Goal: Check status

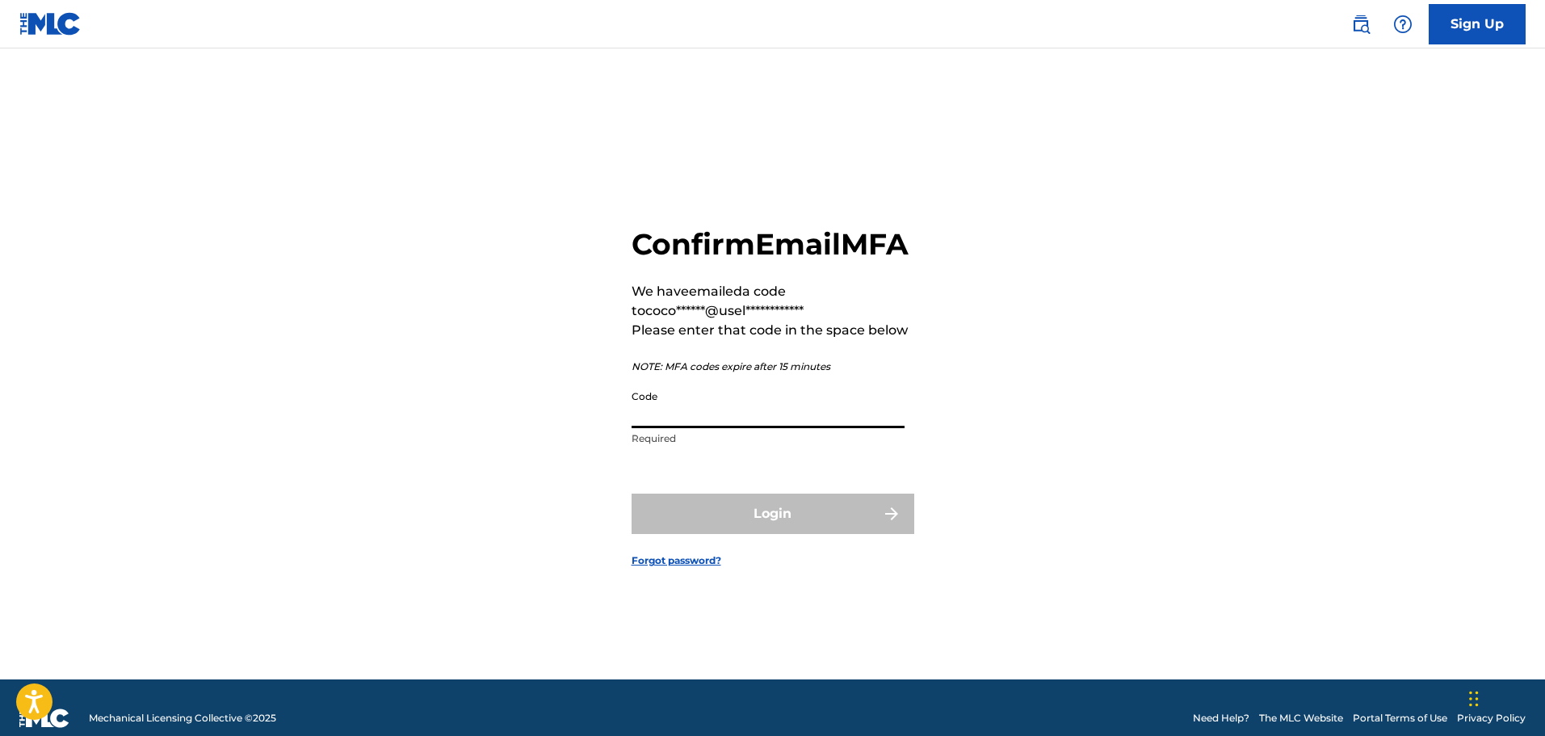
click at [743, 428] on input "Code" at bounding box center [768, 405] width 273 height 46
paste input "334419"
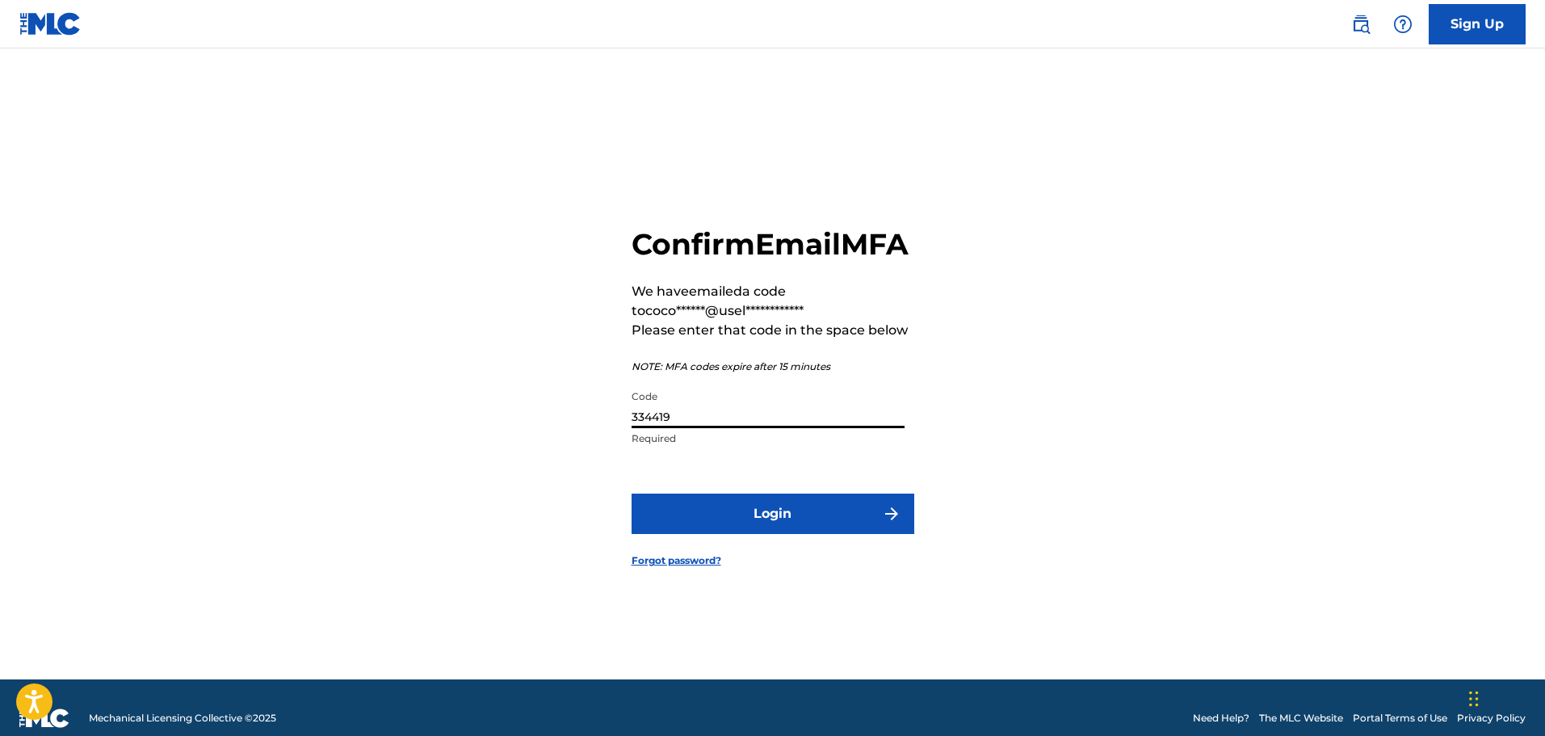
type input "334419"
click at [788, 533] on button "Login" at bounding box center [773, 514] width 283 height 40
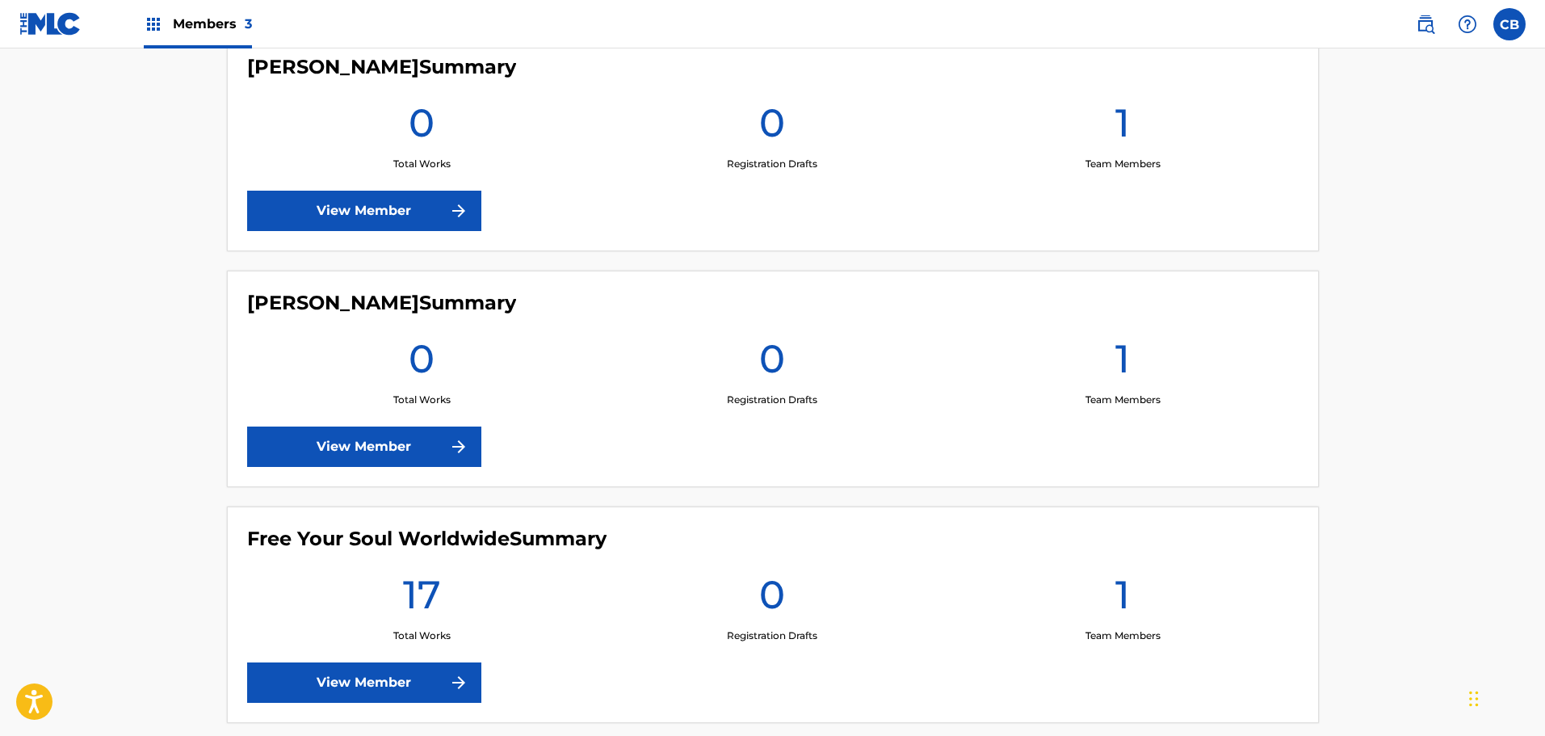
scroll to position [563, 0]
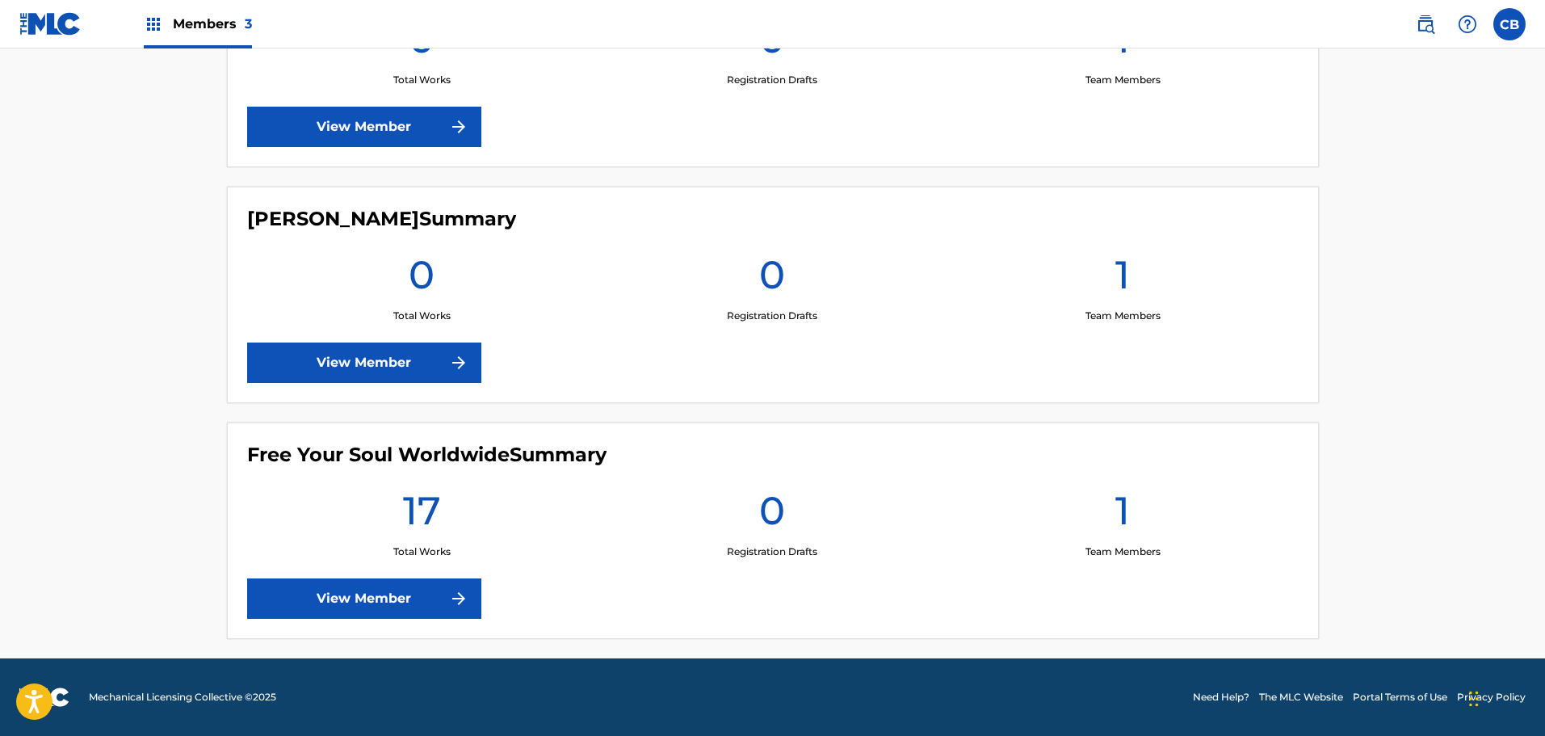
click at [451, 603] on img at bounding box center [458, 598] width 19 height 19
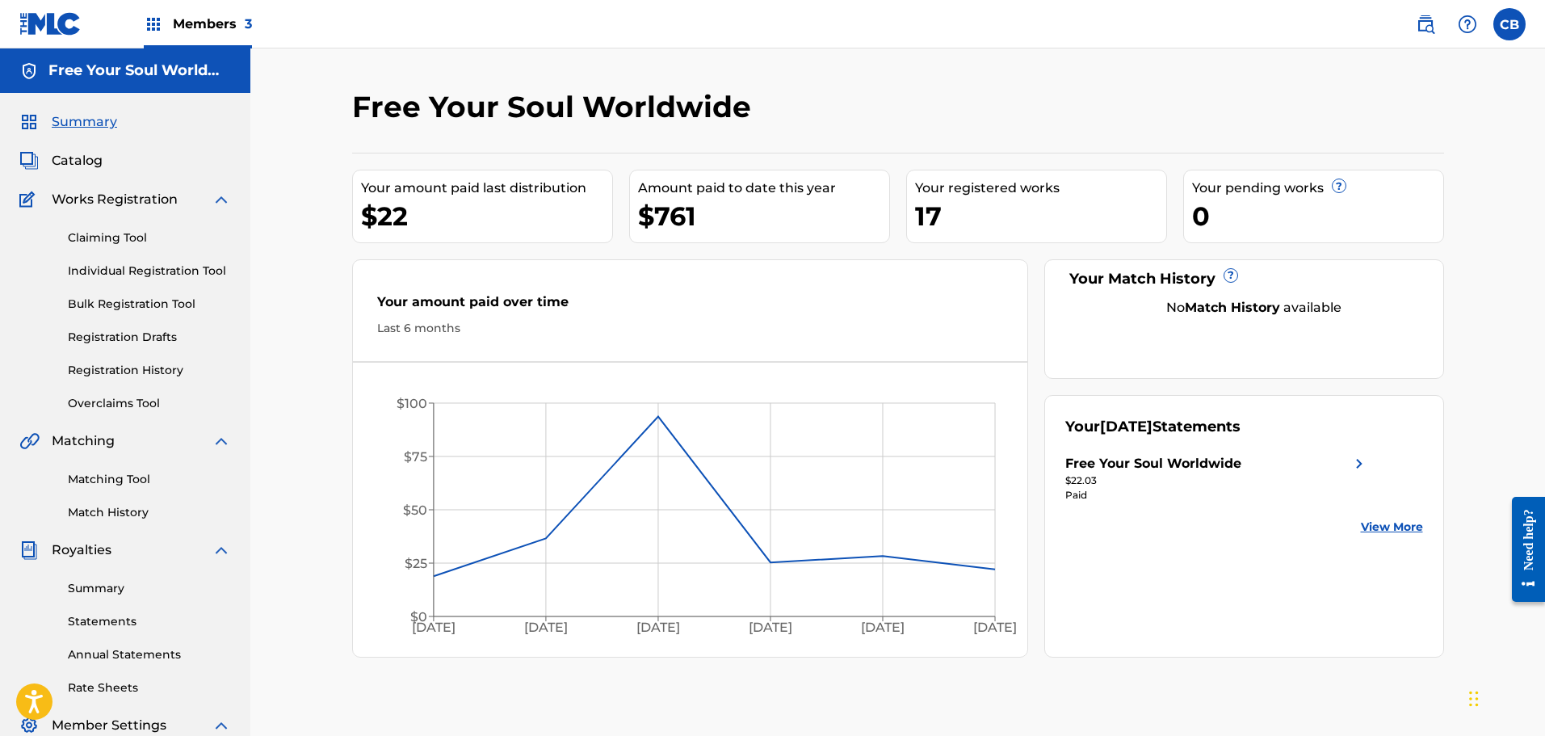
click at [107, 590] on link "Summary" at bounding box center [149, 588] width 163 height 17
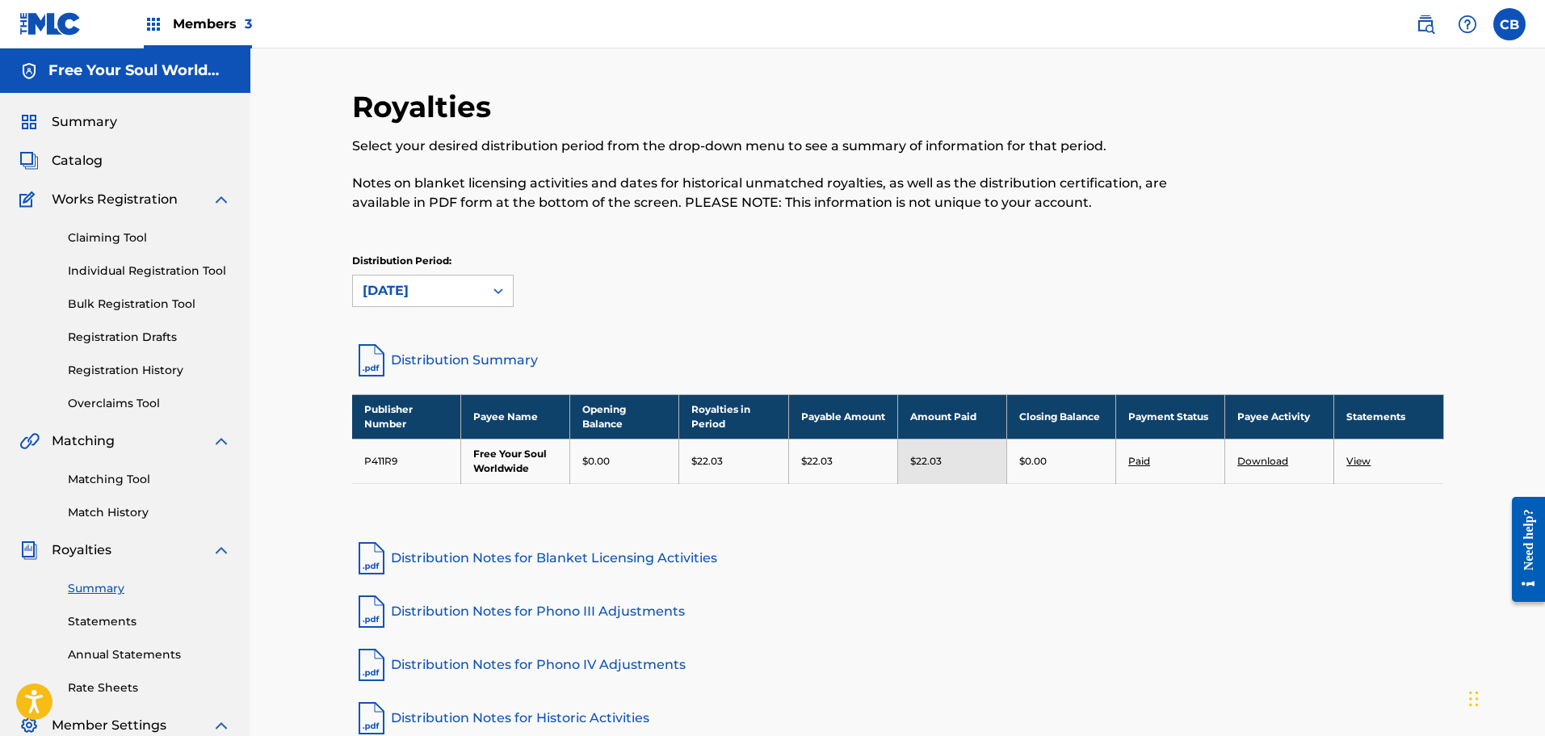
click at [412, 355] on link "Distribution Summary" at bounding box center [898, 360] width 1092 height 39
